Goal: Task Accomplishment & Management: Manage account settings

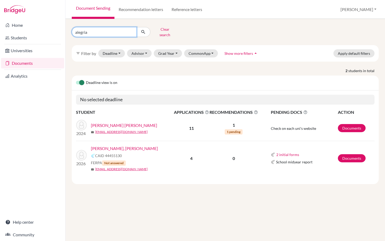
drag, startPoint x: 92, startPoint y: 29, endPoint x: 69, endPoint y: 28, distance: 23.1
click at [69, 29] on div "alegria Clear search" at bounding box center [120, 32] width 105 height 14
type input "kang"
click button "submit" at bounding box center [144, 32] width 14 height 10
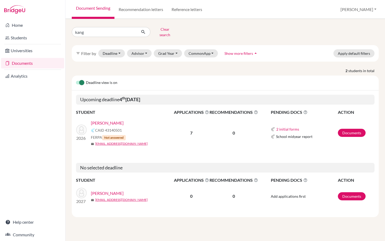
click at [107, 120] on link "Kang, Minjun" at bounding box center [107, 123] width 33 height 6
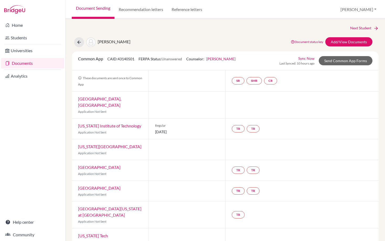
scroll to position [8, 0]
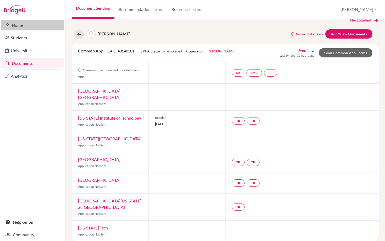
click at [22, 26] on link "Home" at bounding box center [32, 25] width 63 height 10
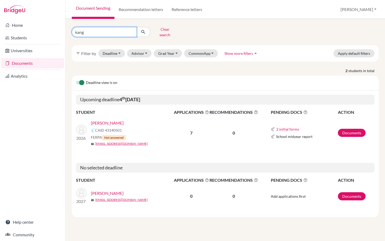
drag, startPoint x: 87, startPoint y: 30, endPoint x: 69, endPoint y: 30, distance: 17.3
click at [69, 30] on div "kang Clear search" at bounding box center [120, 32] width 105 height 14
type input "a"
type input "[PERSON_NAME]"
click button "submit" at bounding box center [144, 32] width 14 height 10
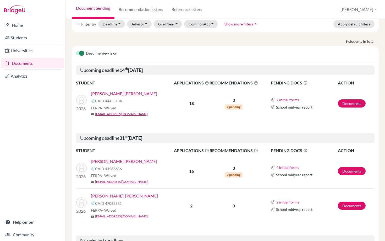
scroll to position [42, 0]
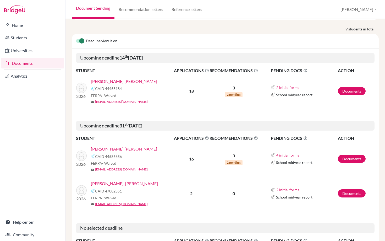
click at [119, 182] on link "Zamora-Llanes, Martin Andres" at bounding box center [124, 183] width 67 height 6
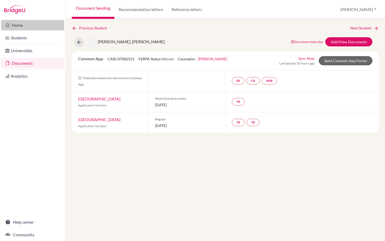
click at [18, 23] on link "Home" at bounding box center [32, 25] width 63 height 10
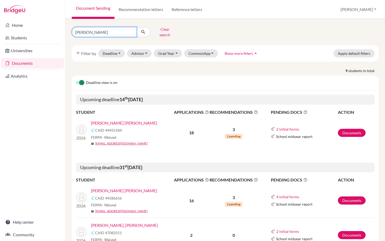
drag, startPoint x: 96, startPoint y: 32, endPoint x: 68, endPoint y: 32, distance: 27.8
click at [68, 32] on div "martin Clear search" at bounding box center [120, 32] width 105 height 14
type input "eugenio"
click button "submit" at bounding box center [144, 32] width 14 height 10
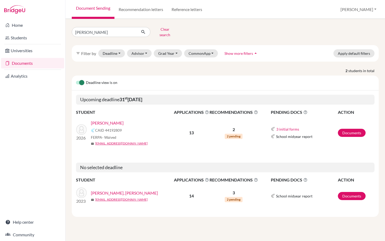
click at [107, 120] on link "[PERSON_NAME]" at bounding box center [107, 123] width 33 height 6
click at [98, 120] on link "[PERSON_NAME]" at bounding box center [107, 123] width 33 height 6
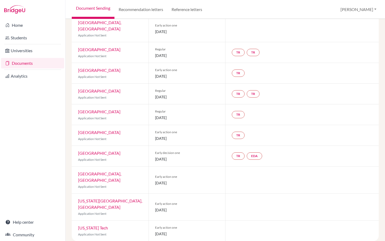
scroll to position [144, 0]
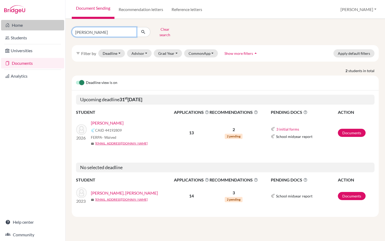
drag, startPoint x: 92, startPoint y: 29, endPoint x: 58, endPoint y: 29, distance: 34.1
click at [58, 29] on div "Home Students Universities Documents Analytics Help center Community Document S…" at bounding box center [192, 120] width 385 height 241
type input "[PERSON_NAME]"
click button "submit" at bounding box center [144, 32] width 14 height 10
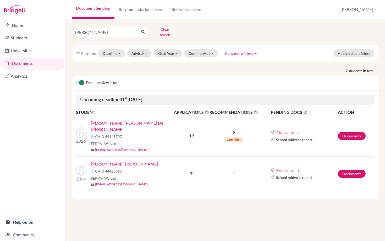
click at [125, 161] on link "[PERSON_NAME], [PERSON_NAME]" at bounding box center [124, 164] width 67 height 6
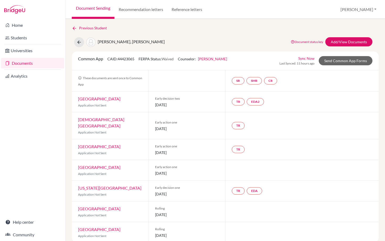
scroll to position [2, 0]
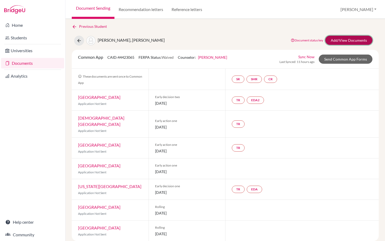
click at [339, 39] on link "Add/View Documents" at bounding box center [348, 40] width 47 height 9
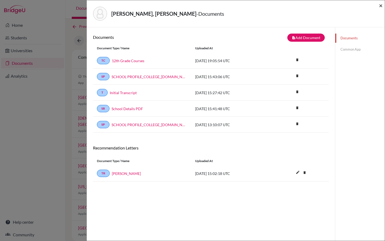
click at [381, 4] on span "×" at bounding box center [381, 6] width 4 height 8
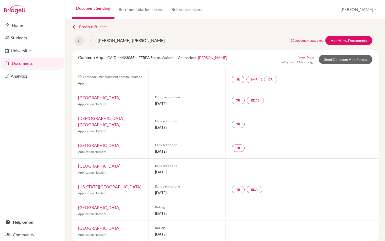
scroll to position [2, 0]
click at [338, 57] on link "Send Common App Forms" at bounding box center [346, 59] width 54 height 9
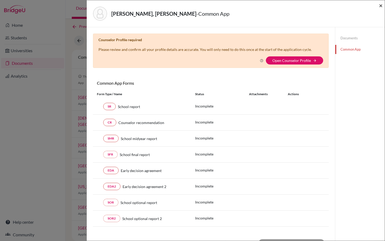
click at [381, 6] on span "×" at bounding box center [381, 6] width 4 height 8
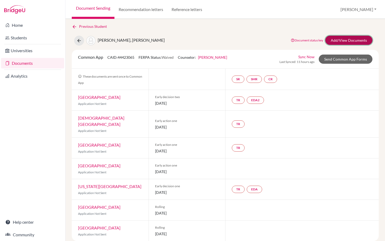
click at [342, 39] on link "Add/View Documents" at bounding box center [348, 40] width 47 height 9
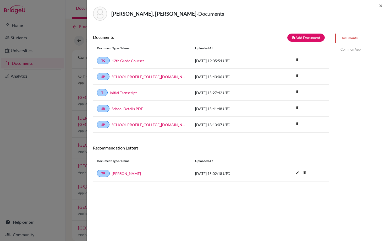
click at [348, 49] on link "Common App" at bounding box center [360, 49] width 50 height 9
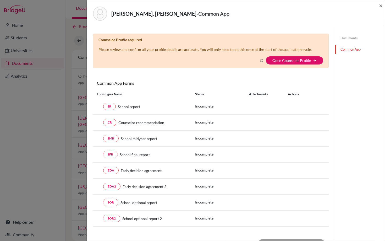
click at [52, 120] on div "Delgado Cardenal, Gabriel Alejandro - Common App × × Counselor Profile required…" at bounding box center [192, 120] width 385 height 241
click at [382, 6] on span "×" at bounding box center [381, 6] width 4 height 8
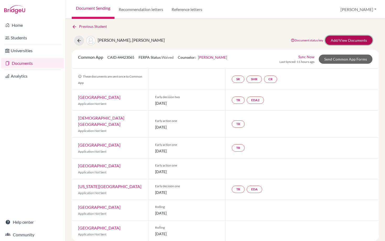
click at [344, 39] on link "Add/View Documents" at bounding box center [348, 40] width 47 height 9
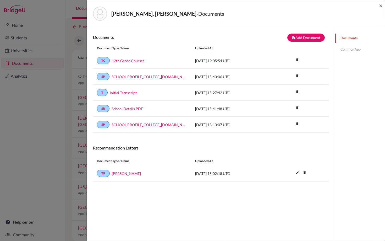
click at [348, 48] on link "Common App" at bounding box center [360, 49] width 50 height 9
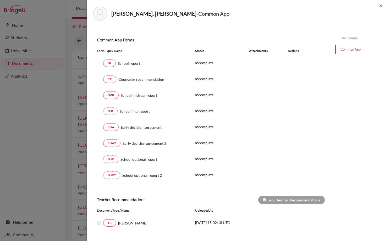
scroll to position [63, 0]
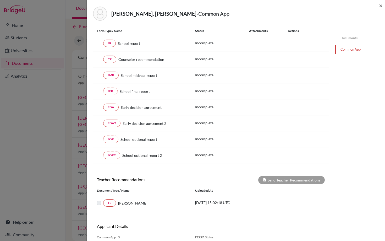
click at [50, 86] on div "Delgado Cardenal, Gabriel Alejandro - Common App × × Counselor Profile required…" at bounding box center [192, 120] width 385 height 241
click at [47, 123] on div "Delgado Cardenal, Gabriel Alejandro - Common App × × Counselor Profile required…" at bounding box center [192, 120] width 385 height 241
click at [382, 4] on span "×" at bounding box center [381, 6] width 4 height 8
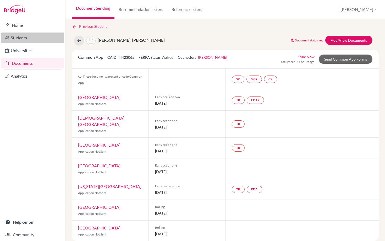
click at [15, 37] on link "Students" at bounding box center [32, 37] width 63 height 10
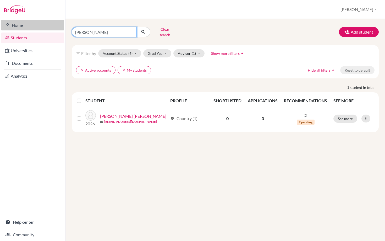
drag, startPoint x: 101, startPoint y: 28, endPoint x: 56, endPoint y: 29, distance: 44.3
click at [56, 29] on div "Home Students Universities Documents Analytics Help center Community Students o…" at bounding box center [192, 120] width 385 height 241
type input "[PERSON_NAME]"
click button "submit" at bounding box center [144, 32] width 14 height 10
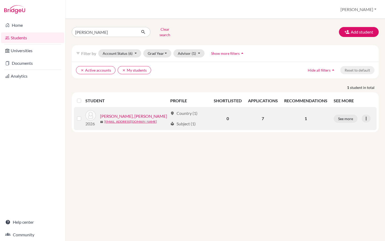
click at [135, 113] on link "[PERSON_NAME], [PERSON_NAME]" at bounding box center [133, 116] width 67 height 6
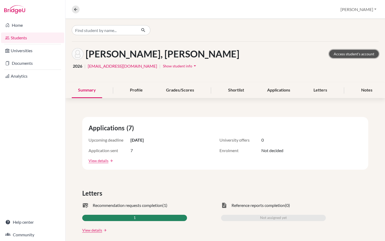
click at [354, 53] on link "Access student's account" at bounding box center [354, 54] width 50 height 8
